Goal: Task Accomplishment & Management: Manage account settings

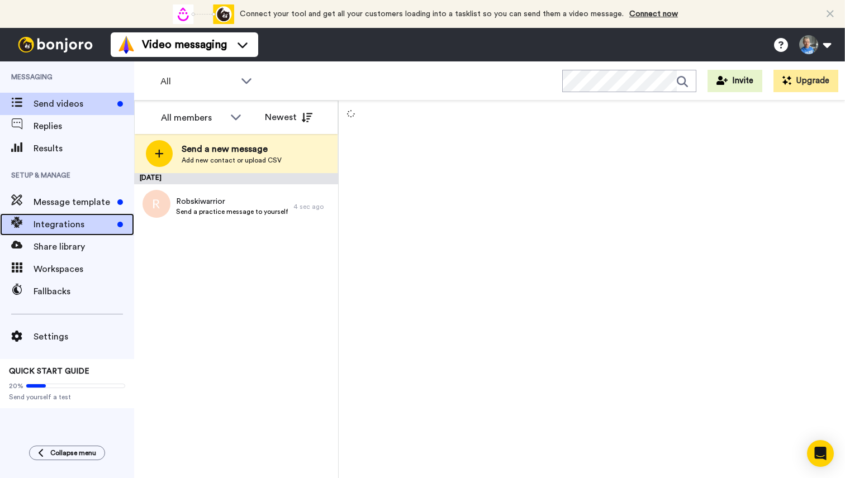
click at [74, 224] on span "Integrations" at bounding box center [73, 224] width 79 height 13
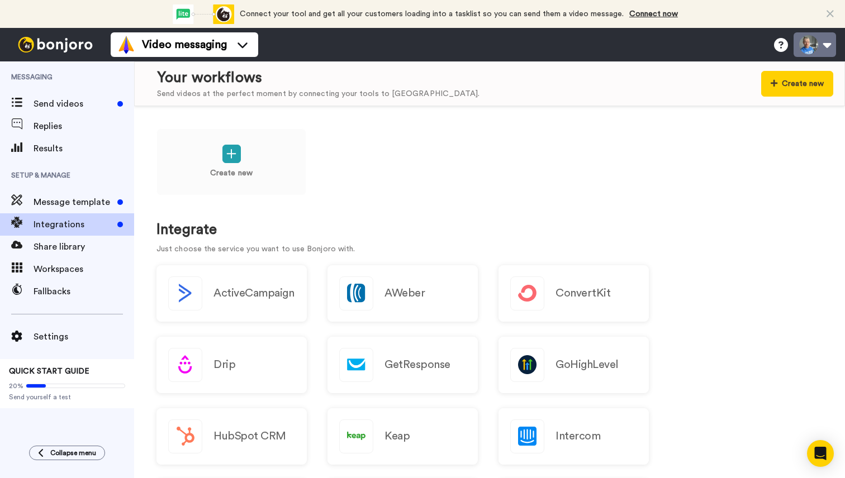
click at [827, 42] on button at bounding box center [815, 44] width 42 height 25
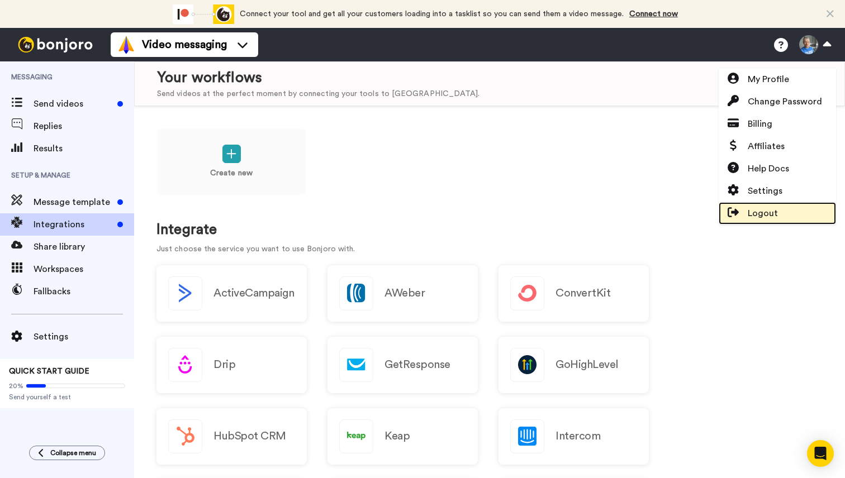
click at [763, 209] on span "Logout" at bounding box center [763, 213] width 30 height 13
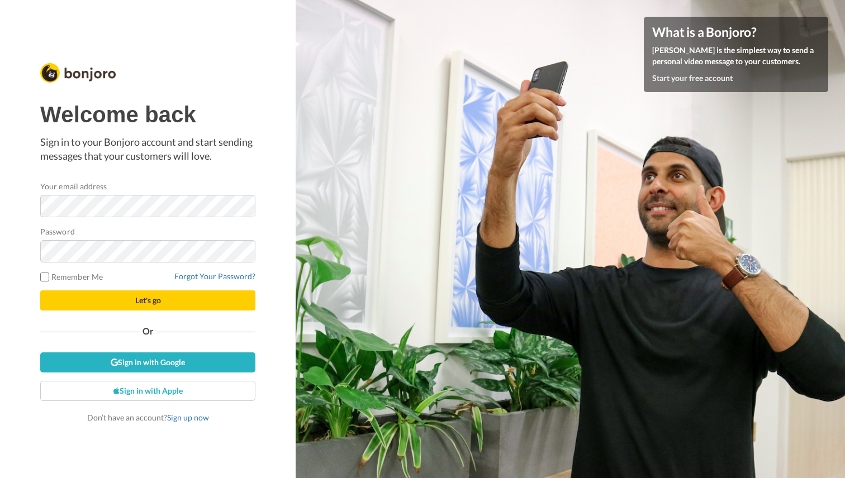
click at [220, 230] on div "Password" at bounding box center [147, 244] width 215 height 37
